Goal: Transaction & Acquisition: Purchase product/service

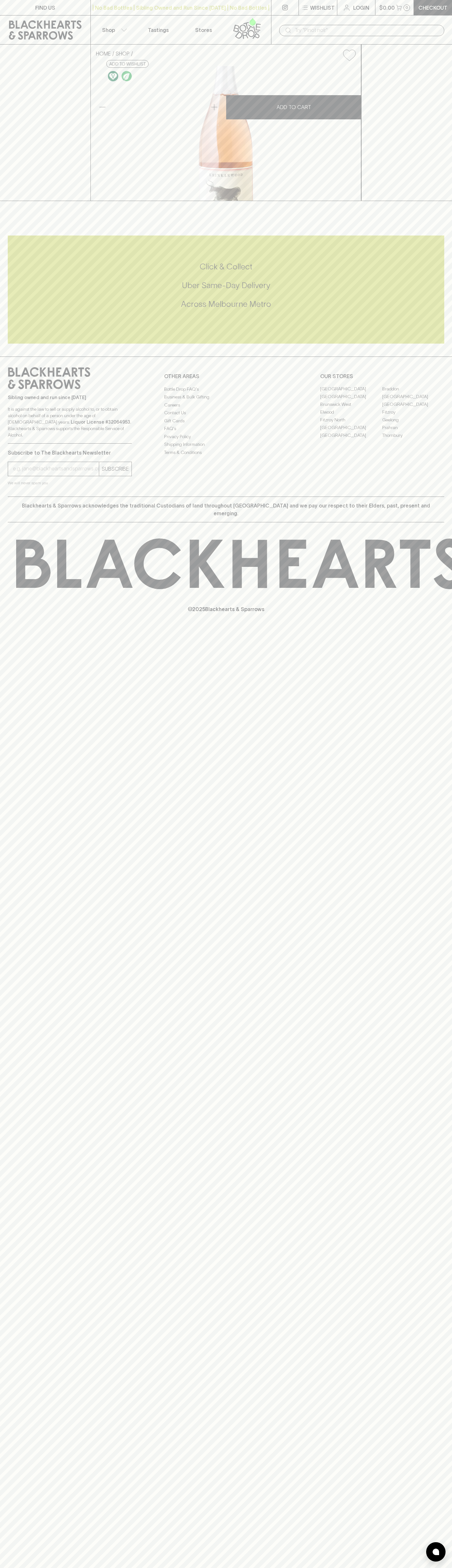
click at [446, 214] on div at bounding box center [226, 208] width 452 height 13
click at [70, 1567] on html "FIND US | No Bad Bottles | Sibling Owned and Run Since 2006 | No Bad Bottles | …" at bounding box center [226, 784] width 452 height 1568
click at [5, 497] on div "Sibling owned and run since 2006 It is against the law to sell or supply alcoho…" at bounding box center [226, 427] width 452 height 140
